Goal: Task Accomplishment & Management: Manage account settings

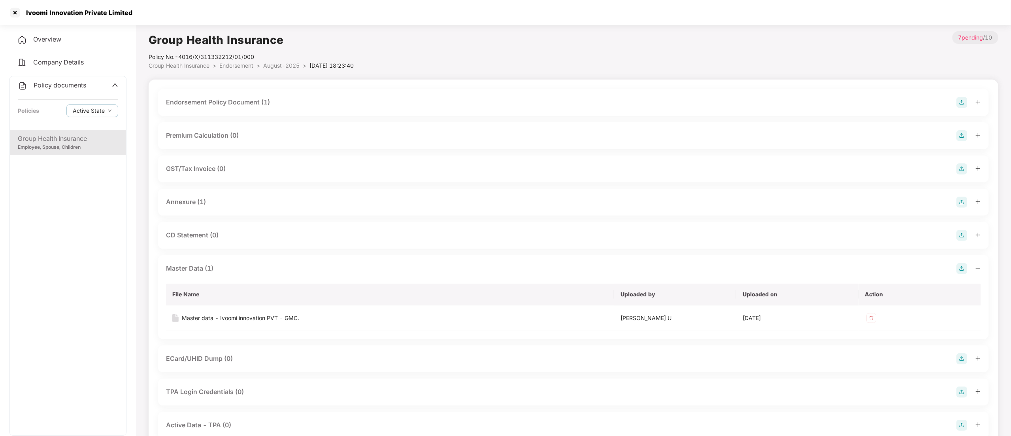
click at [15, 9] on div at bounding box center [15, 12] width 13 height 13
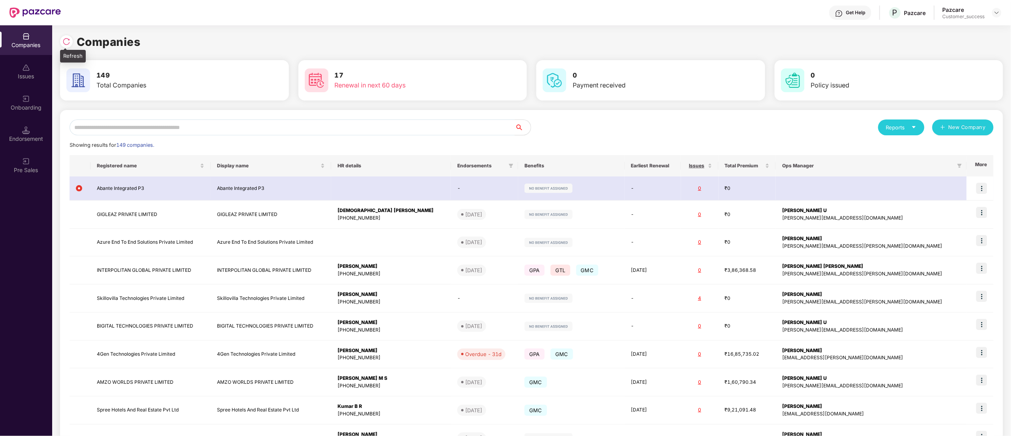
click at [66, 42] on img at bounding box center [66, 42] width 8 height 8
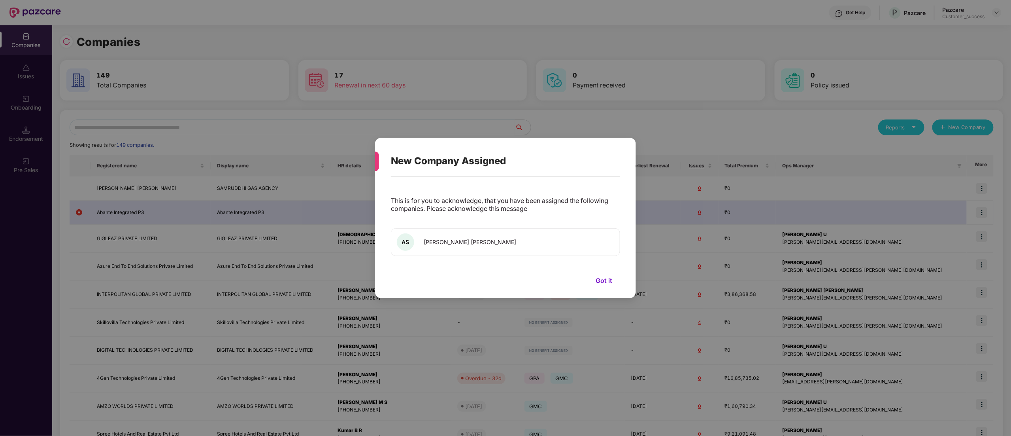
click at [488, 241] on span "[PERSON_NAME] [PERSON_NAME]" at bounding box center [470, 241] width 92 height 7
click at [596, 281] on button "Got it" at bounding box center [604, 280] width 32 height 12
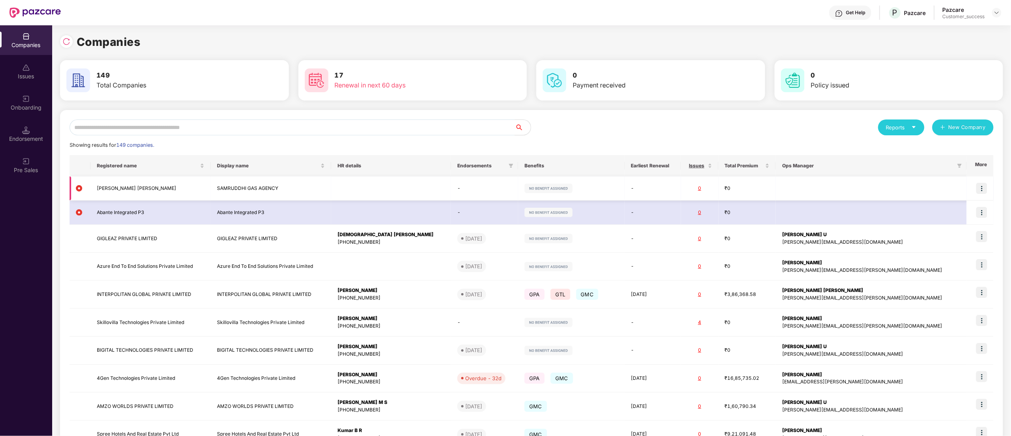
click at [132, 190] on td "[PERSON_NAME] [PERSON_NAME]" at bounding box center [151, 188] width 121 height 24
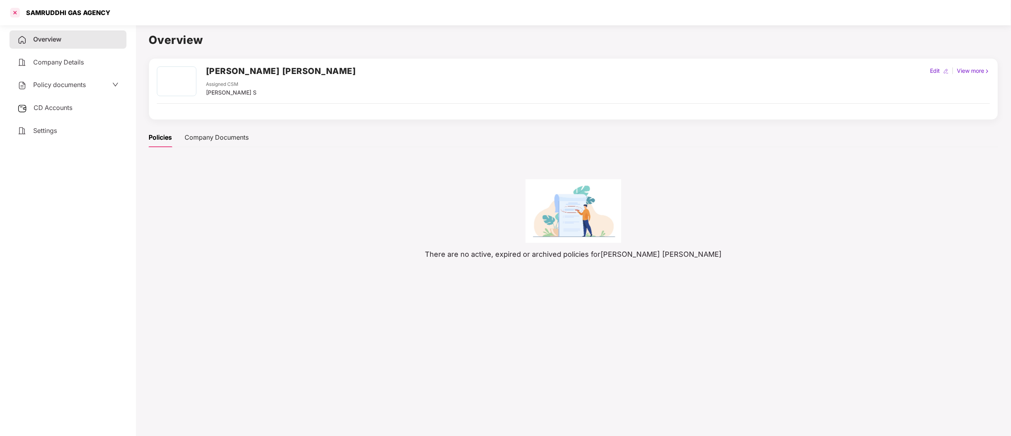
click at [10, 9] on div at bounding box center [15, 12] width 13 height 13
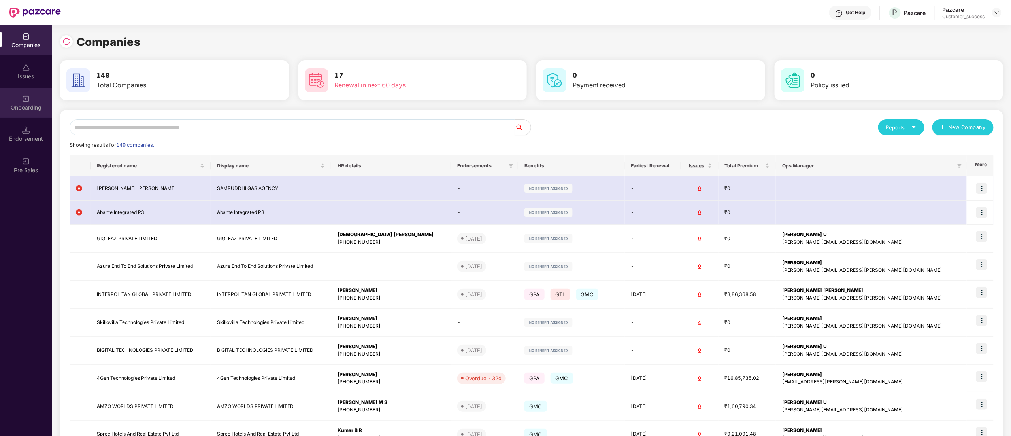
click at [28, 104] on div "Onboarding" at bounding box center [26, 108] width 52 height 8
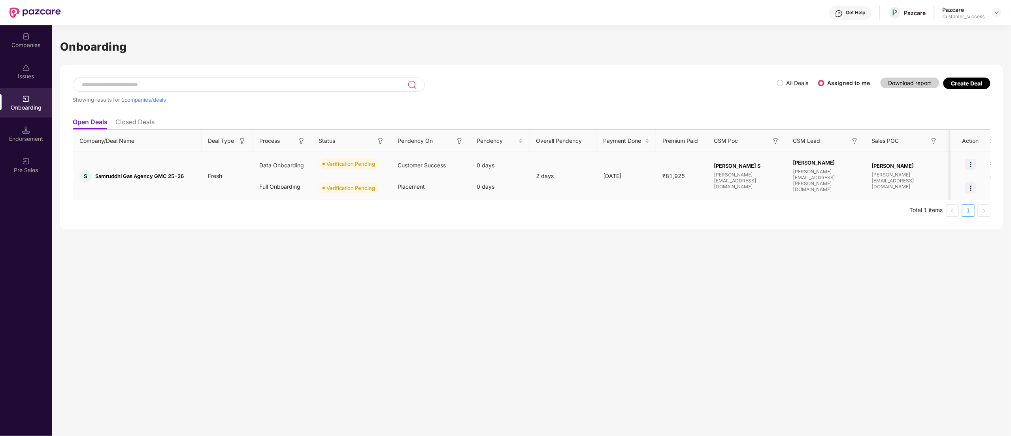
click at [159, 175] on span "Samruddhi Gas Agency GMC 25-26" at bounding box center [139, 176] width 89 height 6
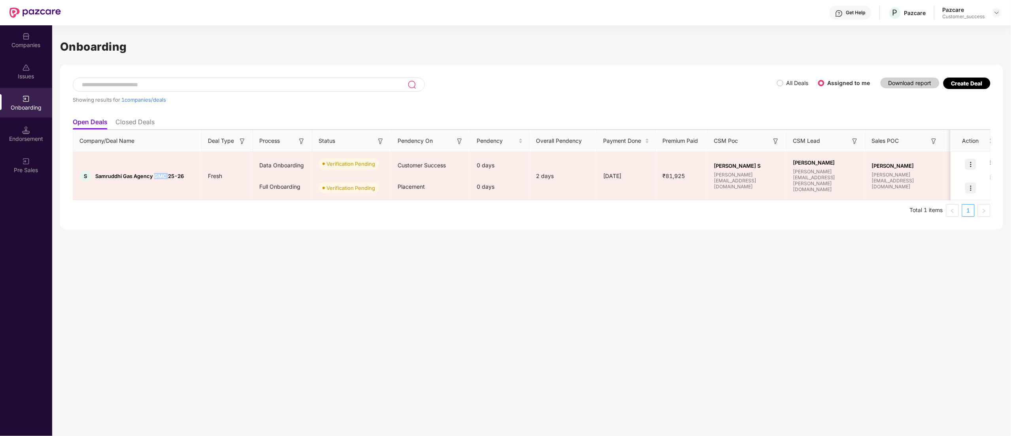
scroll to position [0, 0]
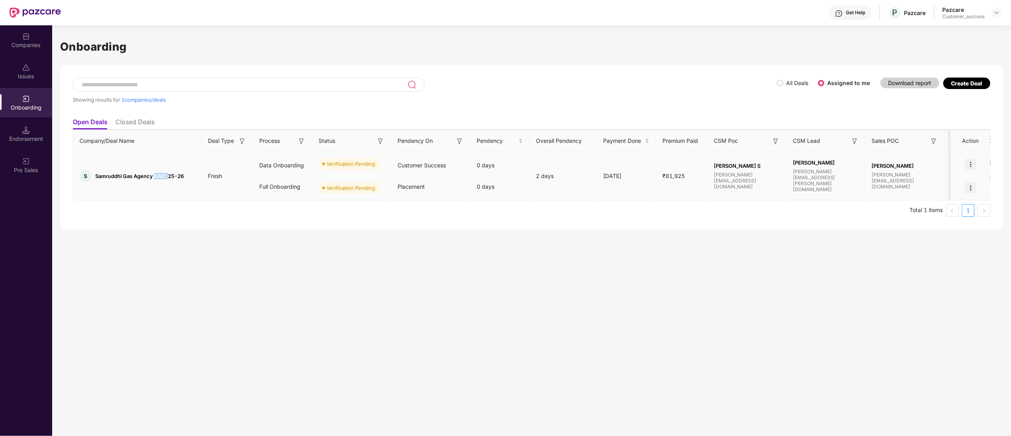
click at [968, 168] on img at bounding box center [970, 163] width 11 height 11
click at [944, 186] on span "Merge Company" at bounding box center [937, 184] width 59 height 9
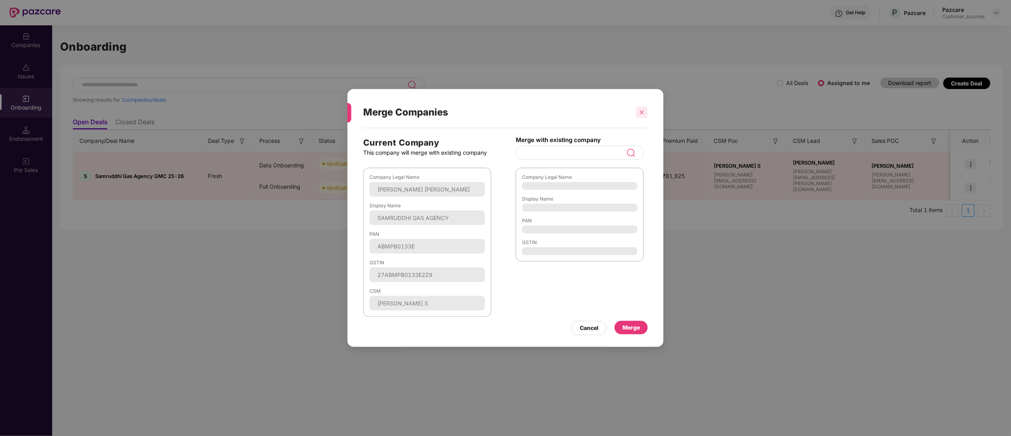
click at [639, 112] on icon "close" at bounding box center [642, 112] width 6 height 6
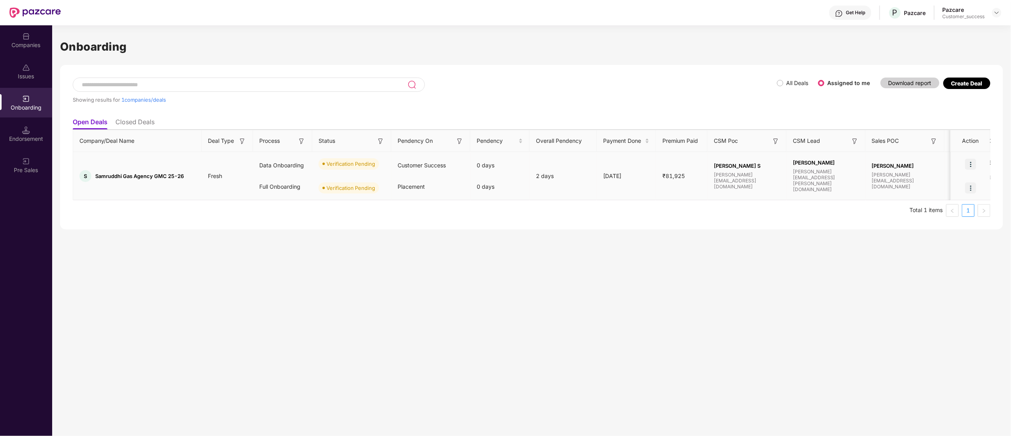
click at [969, 162] on img at bounding box center [970, 163] width 11 height 11
click at [933, 205] on li "Verify Document" at bounding box center [937, 200] width 79 height 17
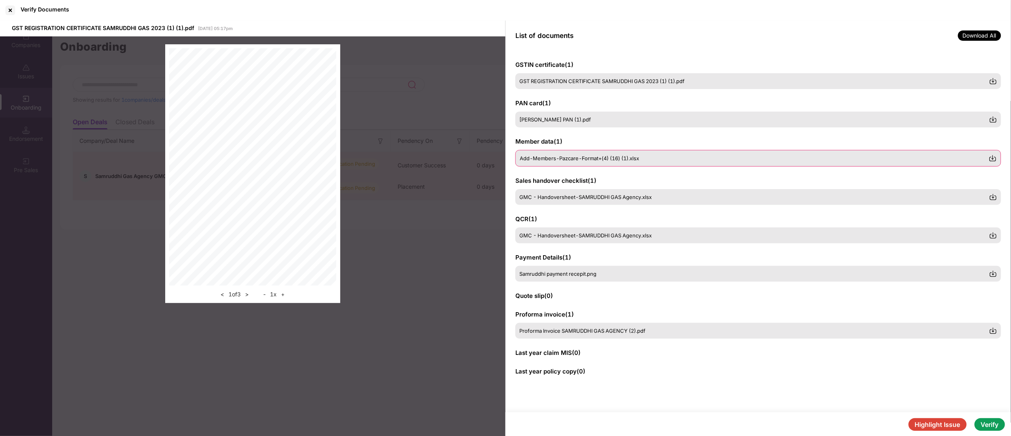
click at [590, 161] on span "Add-Members-Pazcare-Format+(4) (16) (1).xlsx" at bounding box center [579, 158] width 119 height 6
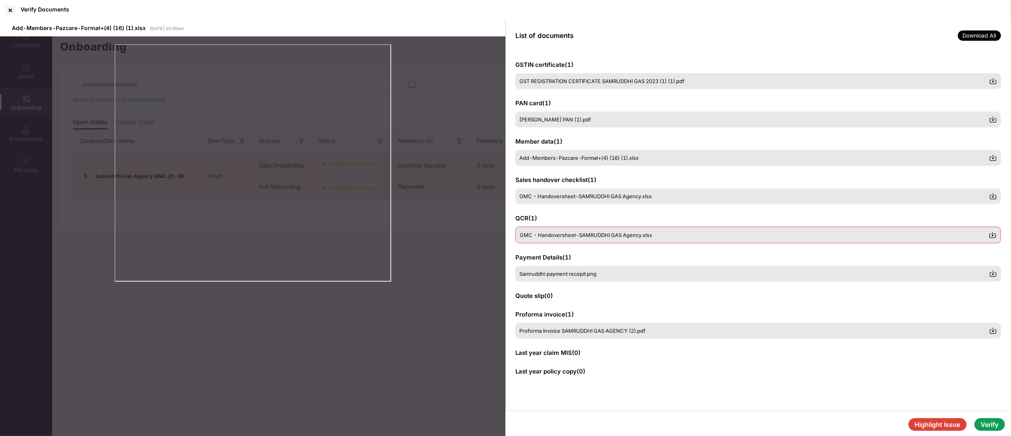
click at [589, 237] on span "GMC - Handoversheet-SAMRUDDHI GAS Agency.xlsx" at bounding box center [586, 235] width 132 height 6
click at [585, 276] on div "Samruddhi payment recepit.png" at bounding box center [758, 273] width 486 height 17
click at [590, 332] on span "Proforma Invoice SAMRUDDHI GAS AGENCY (2).pdf" at bounding box center [583, 330] width 126 height 6
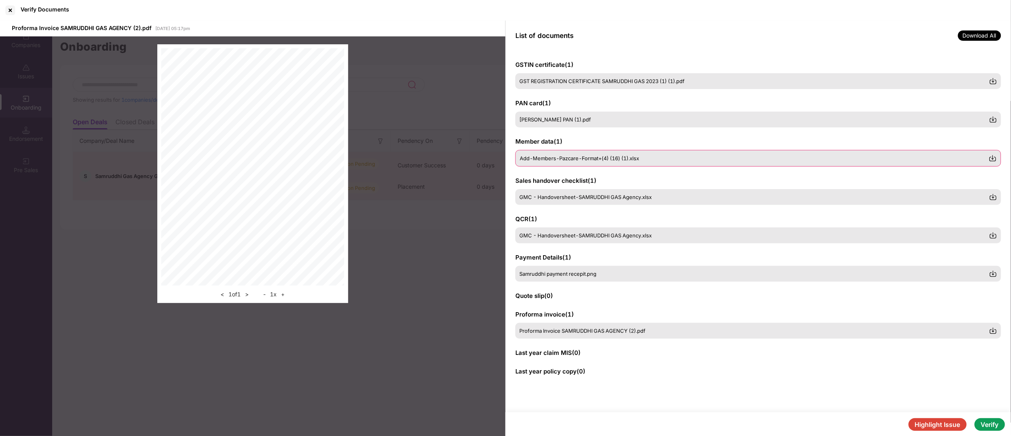
click at [579, 159] on span "Add-Members-Pazcare-Format+(4) (16) (1).xlsx" at bounding box center [579, 158] width 119 height 6
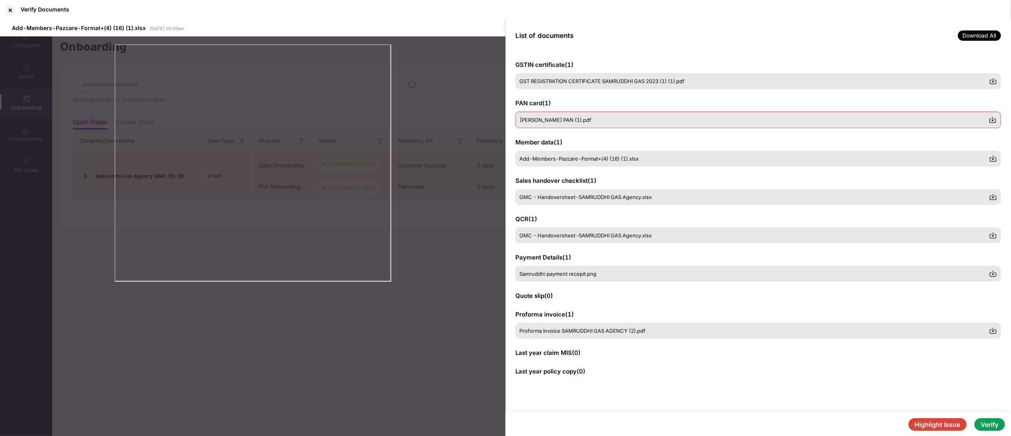
click at [569, 124] on div "[PERSON_NAME] PAN (1).pdf" at bounding box center [758, 119] width 486 height 17
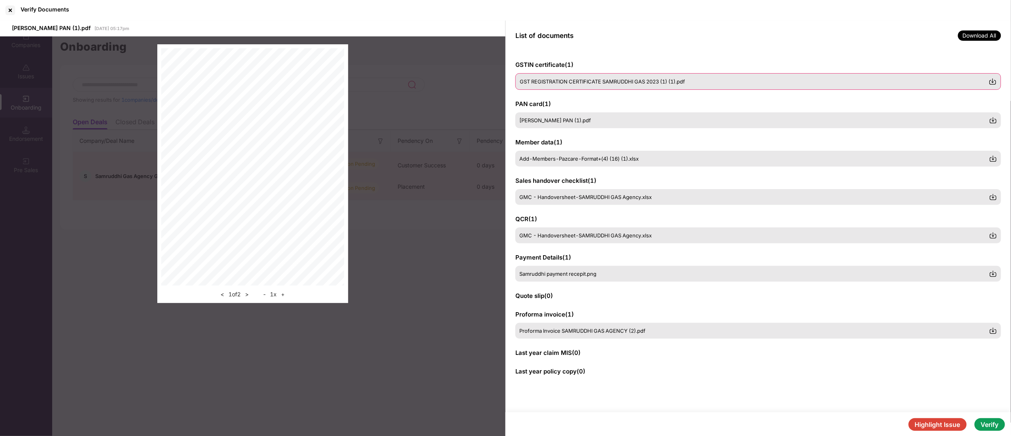
click at [572, 87] on div "GST REGISTRATION CERTIFICATE SAMRUDDHI GAS 2023 (1) (1).pdf" at bounding box center [758, 81] width 486 height 17
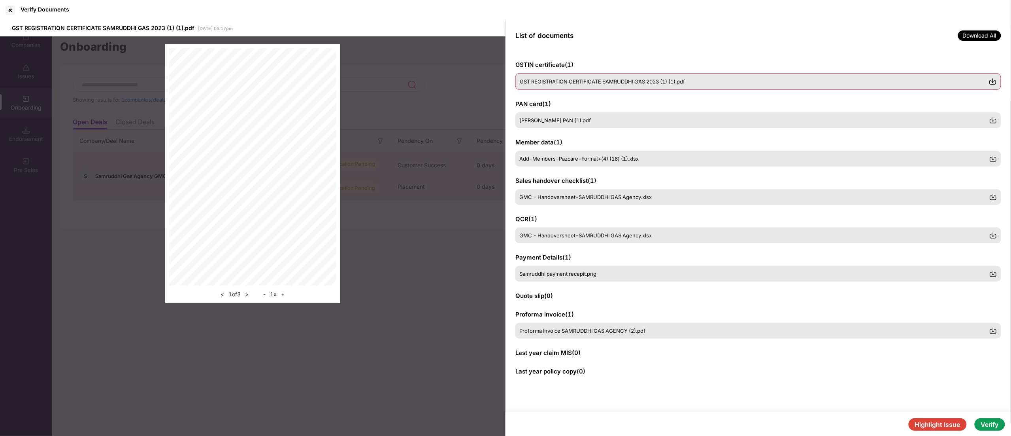
click at [994, 83] on img at bounding box center [993, 81] width 8 height 8
click at [421, 290] on div "< 1 of 3 > - 1 x +" at bounding box center [252, 173] width 505 height 274
click at [11, 9] on div at bounding box center [10, 10] width 13 height 13
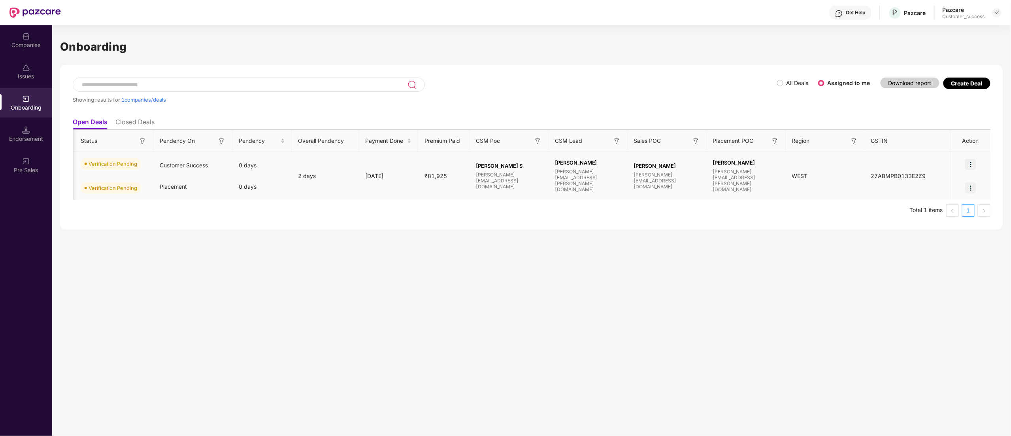
scroll to position [0, 0]
